Goal: Task Accomplishment & Management: Manage account settings

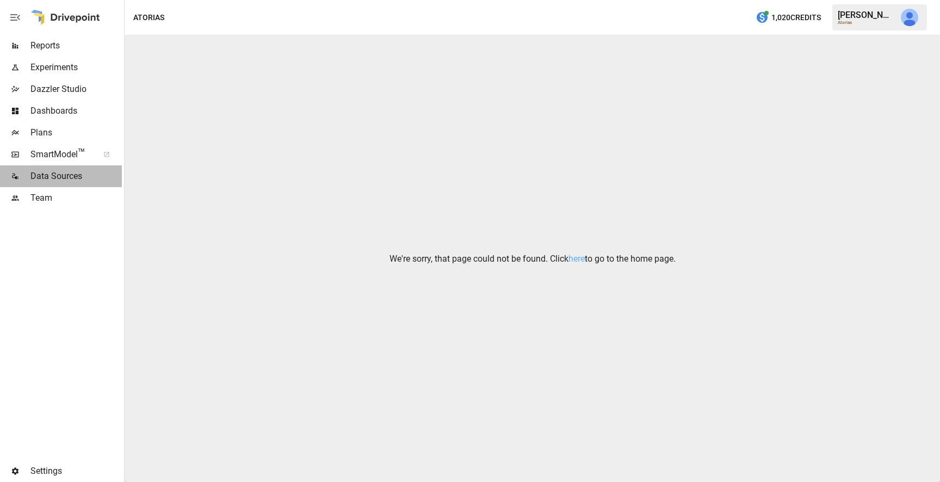
click at [89, 178] on span "Data Sources" at bounding box center [75, 176] width 91 height 13
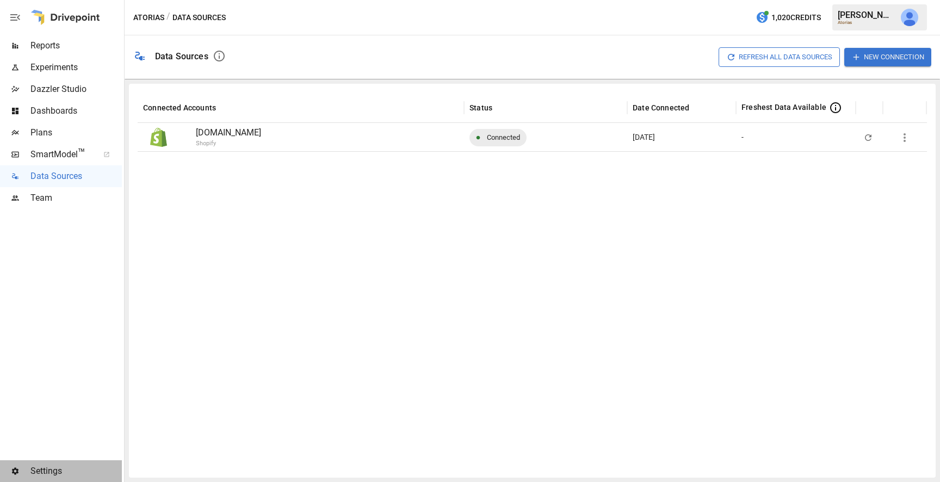
click at [55, 468] on span "Settings" at bounding box center [75, 470] width 91 height 13
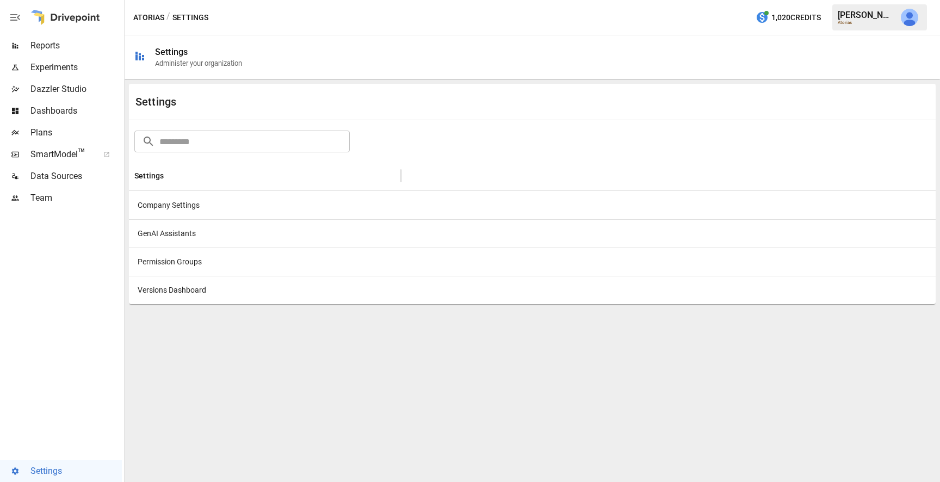
click at [192, 203] on div "Company Settings" at bounding box center [265, 205] width 272 height 28
